Goal: Find specific page/section: Find specific page/section

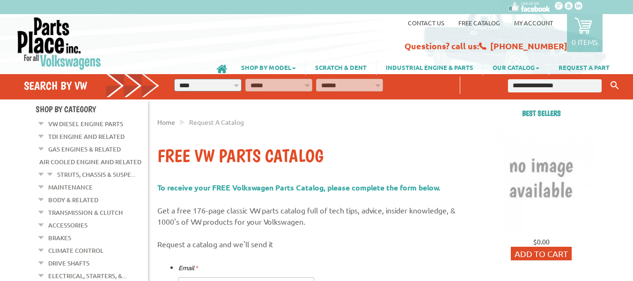
click at [573, 87] on input "text" at bounding box center [554, 85] width 93 height 13
type input "**********"
click at [612, 82] on icon "Keyword Search" at bounding box center [615, 85] width 8 height 8
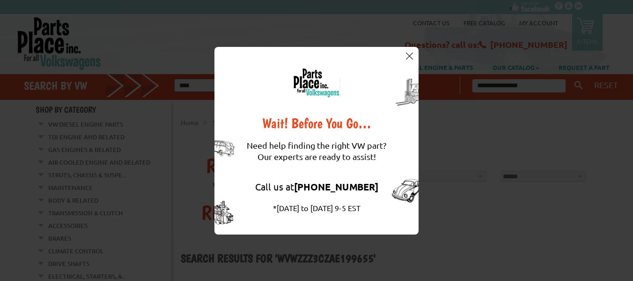
click at [409, 53] on img at bounding box center [409, 55] width 7 height 7
